Goal: Task Accomplishment & Management: Use online tool/utility

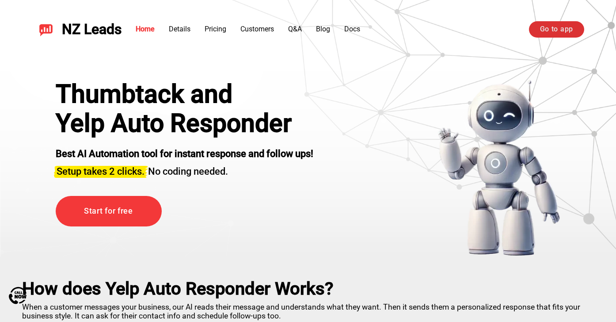
click at [563, 27] on link "Go to app" at bounding box center [556, 29] width 55 height 16
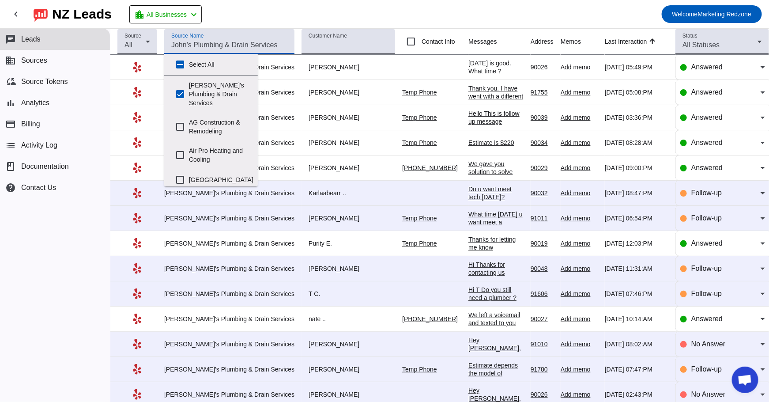
click at [207, 42] on input "Source Name" at bounding box center [229, 45] width 116 height 11
click at [179, 91] on input "John's Plumbing & Drain Services" at bounding box center [180, 94] width 18 height 18
checkbox input "false"
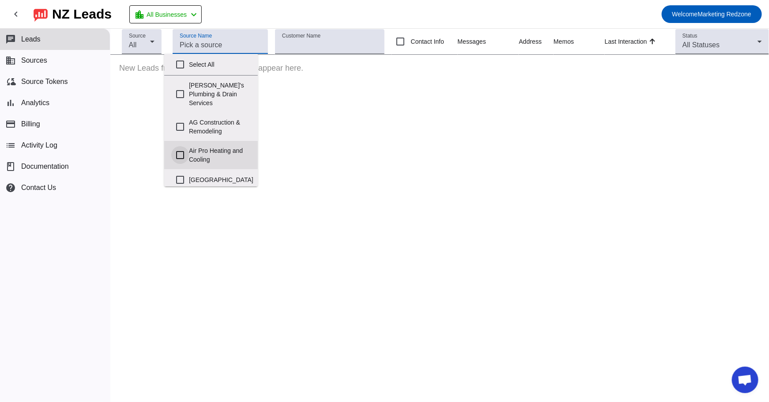
scroll to position [489, 0]
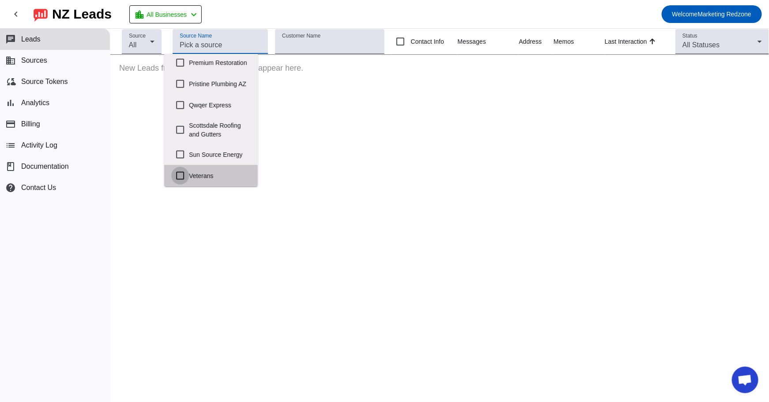
click at [179, 178] on input "Veterans" at bounding box center [180, 176] width 18 height 18
checkbox input "true"
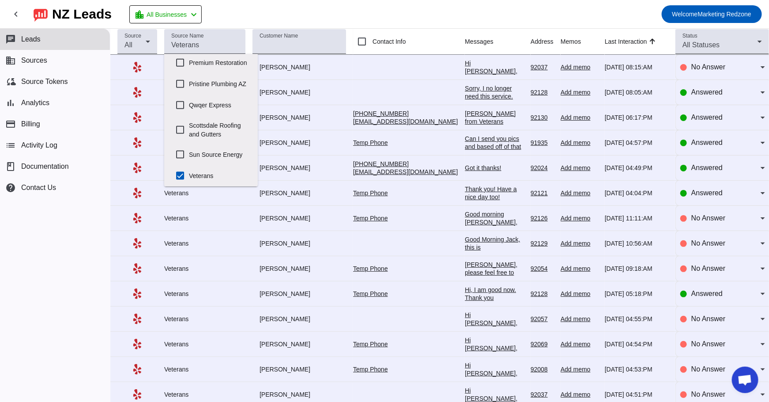
click at [409, 17] on mat-toolbar-row "chevron_left NZ Leads location_city All Businesses chevron_left Welcome Marketi…" at bounding box center [384, 14] width 769 height 28
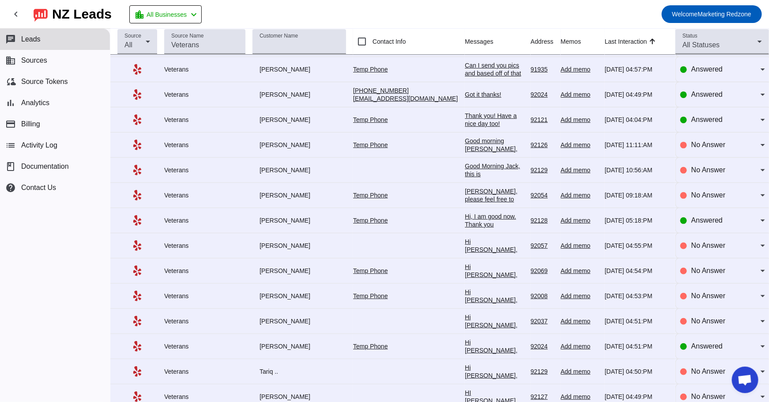
scroll to position [76, 0]
